Goal: Transaction & Acquisition: Purchase product/service

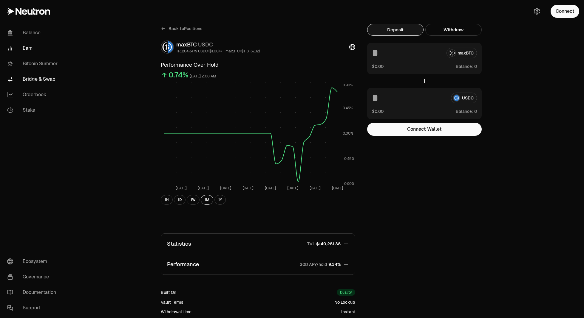
click at [40, 80] on link "Bridge & Swap" at bounding box center [33, 80] width 62 height 16
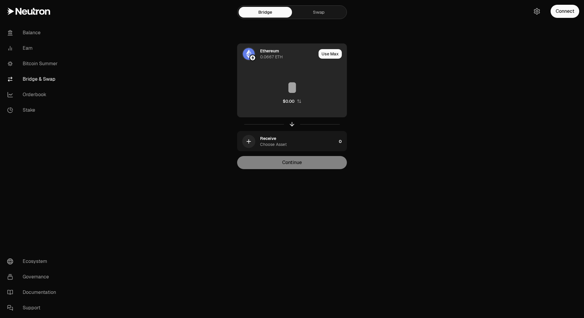
click at [283, 53] on div "Ethereum 0.0667 ETH" at bounding box center [288, 54] width 56 height 12
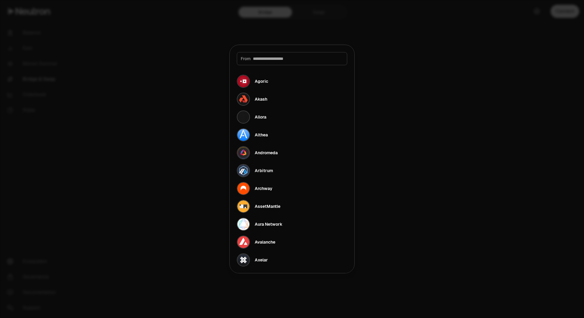
click at [422, 66] on div at bounding box center [292, 159] width 584 height 318
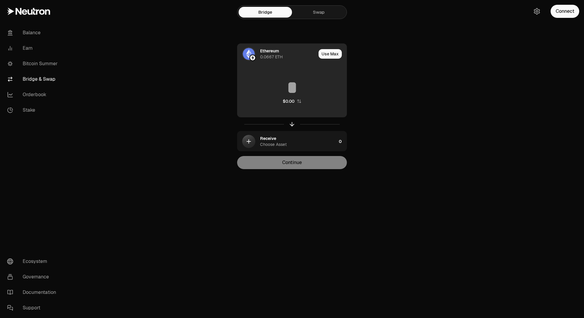
click at [295, 61] on div "Ethereum 0.0667 ETH" at bounding box center [276, 54] width 79 height 20
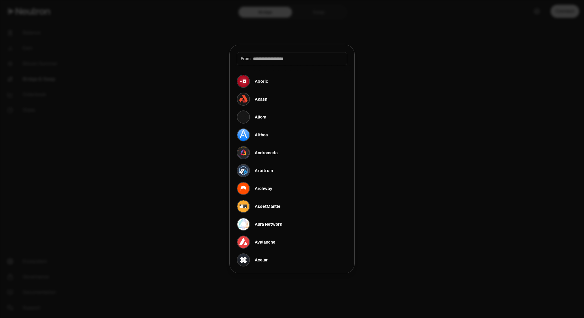
click at [427, 74] on div at bounding box center [292, 159] width 584 height 318
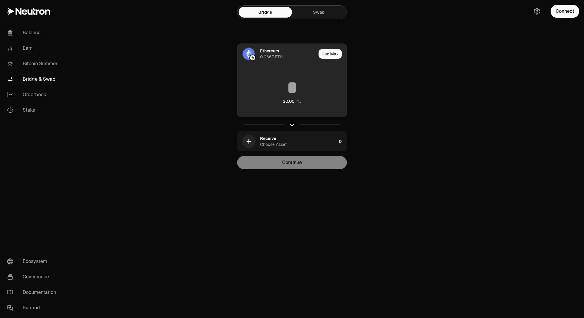
click at [266, 59] on div "0.0667 ETH" at bounding box center [271, 57] width 23 height 6
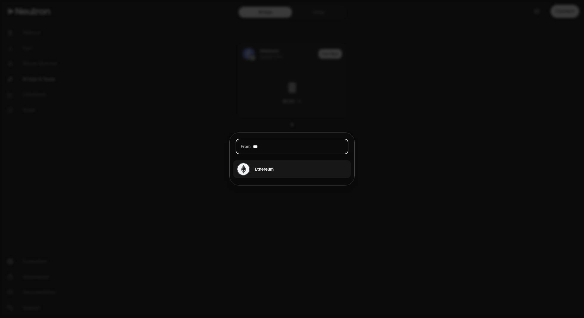
type input "***"
click at [265, 163] on button "Ethereum" at bounding box center [291, 169] width 117 height 18
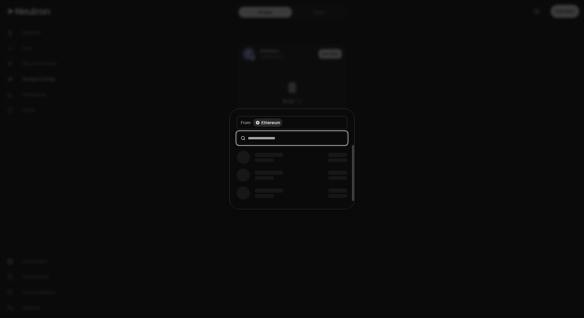
click at [281, 137] on div "From token Select From token. From [GEOGRAPHIC_DATA]" at bounding box center [292, 159] width 125 height 100
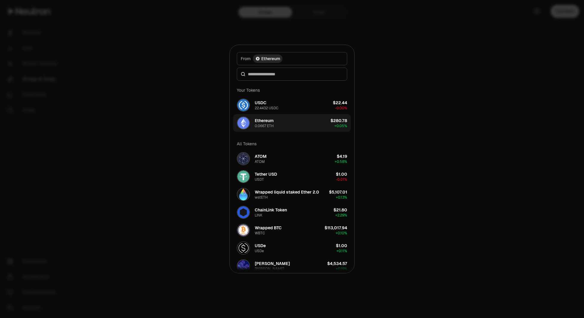
click at [295, 128] on button "Ethereum 0.0667 ETH $280.78 + 0.05%" at bounding box center [291, 123] width 117 height 18
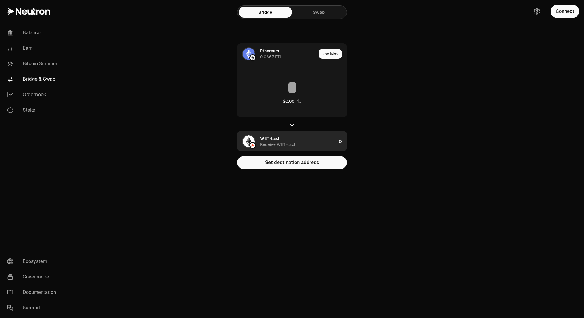
click at [275, 140] on div "WETH.axl" at bounding box center [269, 139] width 19 height 6
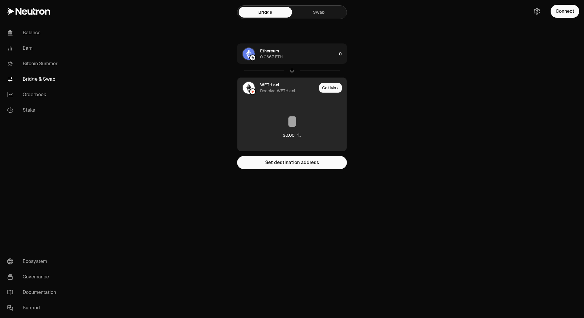
click at [419, 143] on main "Bridge Swap Ethereum 0.0667 ETH 0 WETH.axl Receive WETH.axl Get Max $0.00 Set d…" at bounding box center [325, 96] width 517 height 193
click at [301, 55] on div "Ethereum 0.0667 ETH" at bounding box center [298, 54] width 76 height 12
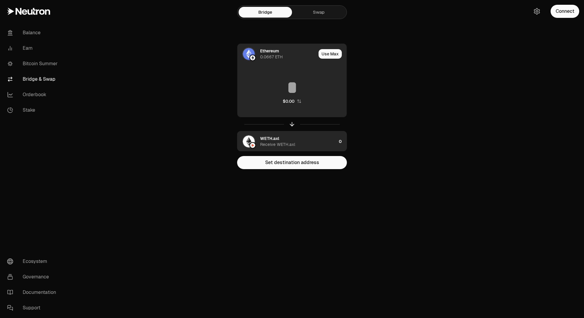
click at [308, 140] on div "WETH.axl Receive WETH.axl" at bounding box center [298, 142] width 76 height 12
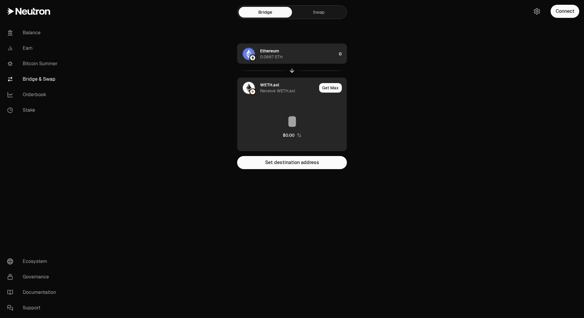
click at [313, 58] on div "Ethereum 0.0667 ETH" at bounding box center [298, 54] width 76 height 12
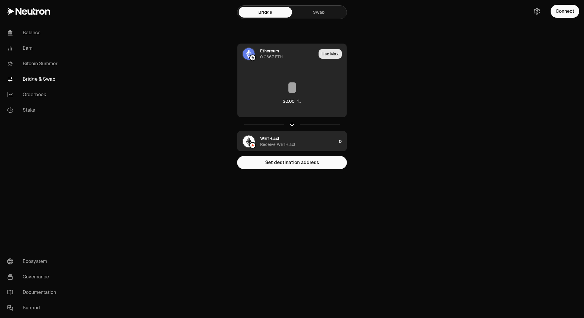
click at [333, 55] on button "Use Max" at bounding box center [329, 54] width 23 height 10
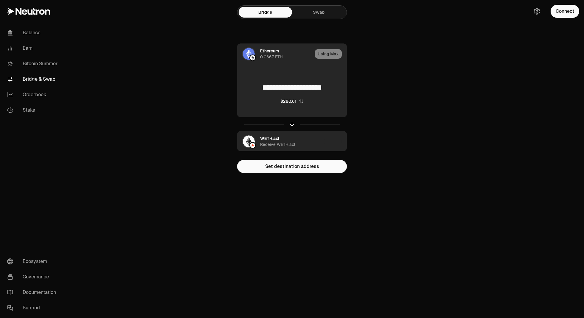
type input "**********"
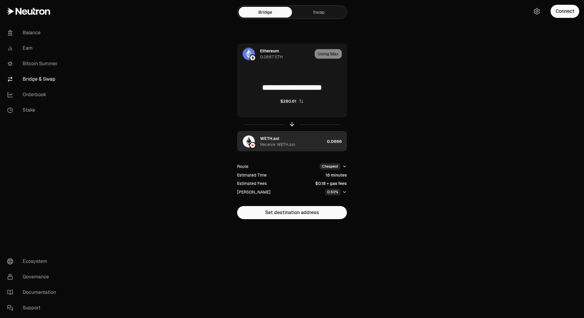
click at [308, 140] on div "WETH.axl Receive WETH.axl" at bounding box center [292, 142] width 64 height 12
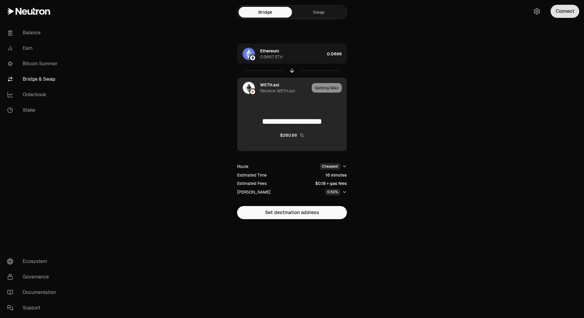
click at [562, 10] on button "Connect" at bounding box center [564, 11] width 29 height 13
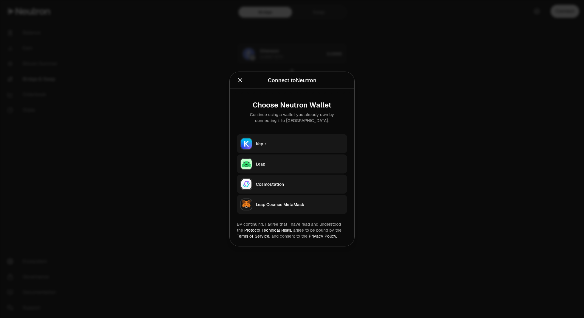
click at [329, 145] on div "Keplr" at bounding box center [300, 144] width 88 height 6
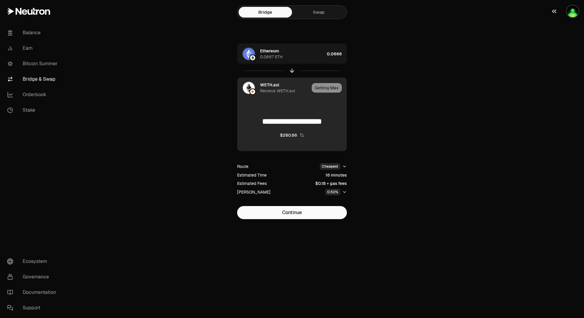
click at [567, 9] on img "button" at bounding box center [573, 11] width 12 height 12
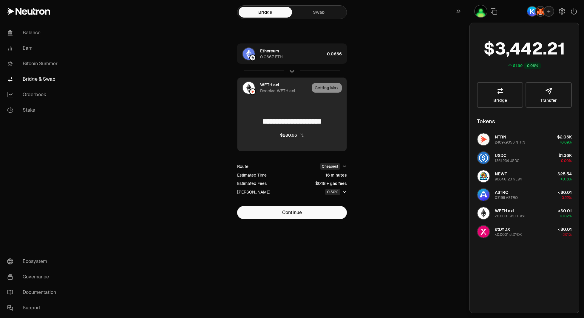
click at [395, 102] on div "**********" at bounding box center [292, 121] width 215 height 243
